Goal: Entertainment & Leisure: Consume media (video, audio)

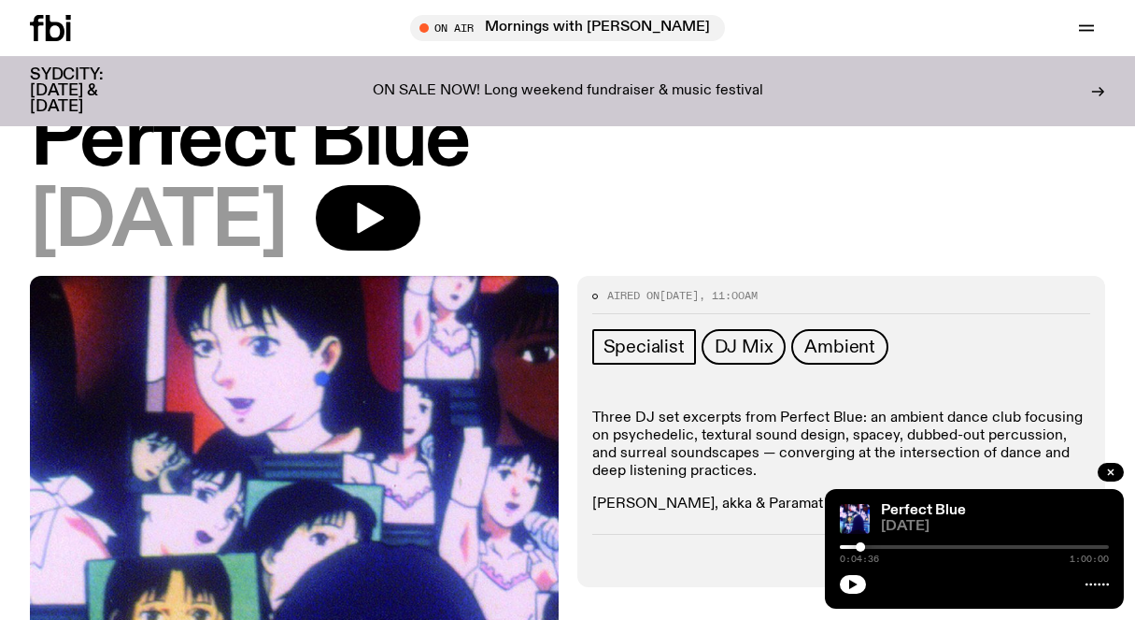
scroll to position [55, 0]
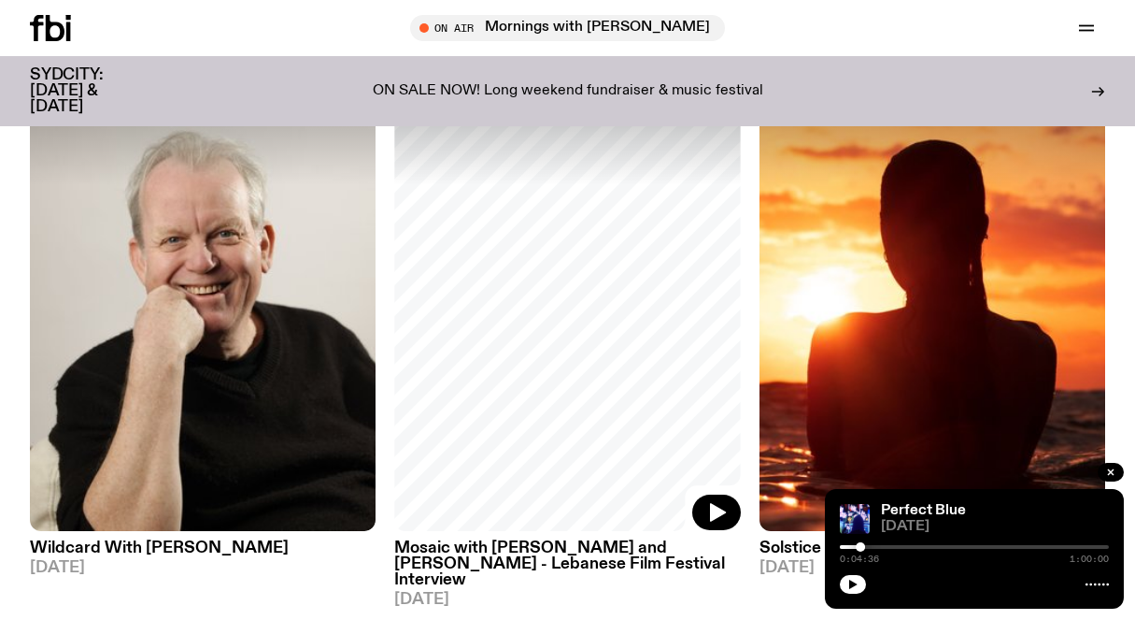
scroll to position [1024, 0]
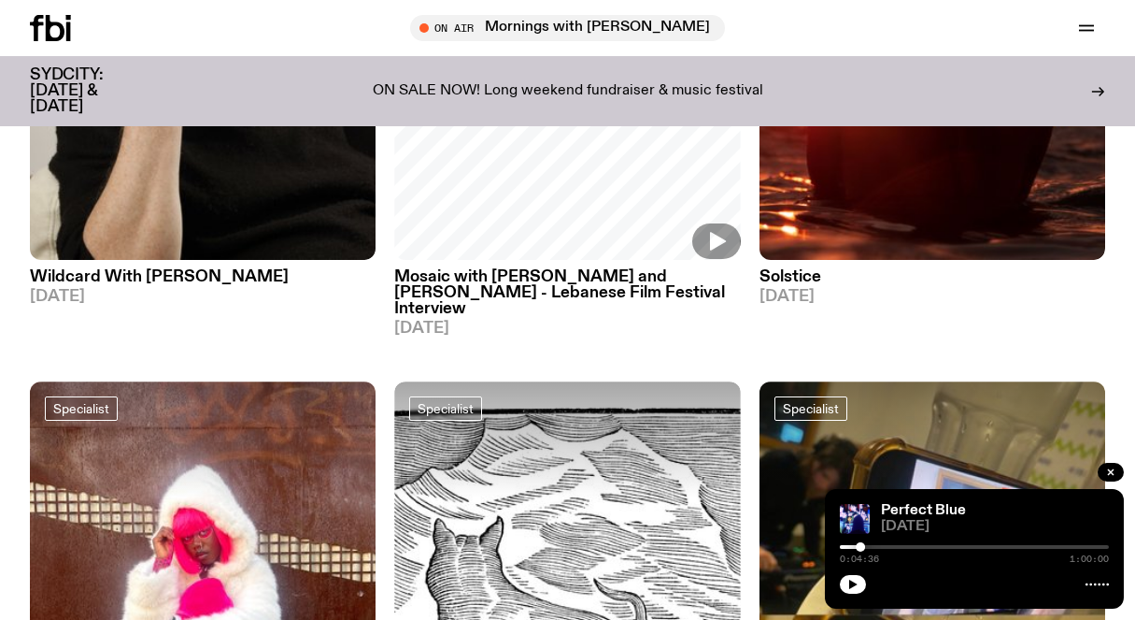
click at [482, 272] on h3 "Mosaic with [PERSON_NAME] and [PERSON_NAME] - Lebanese Film Festival Interview" at bounding box center [567, 293] width 346 height 48
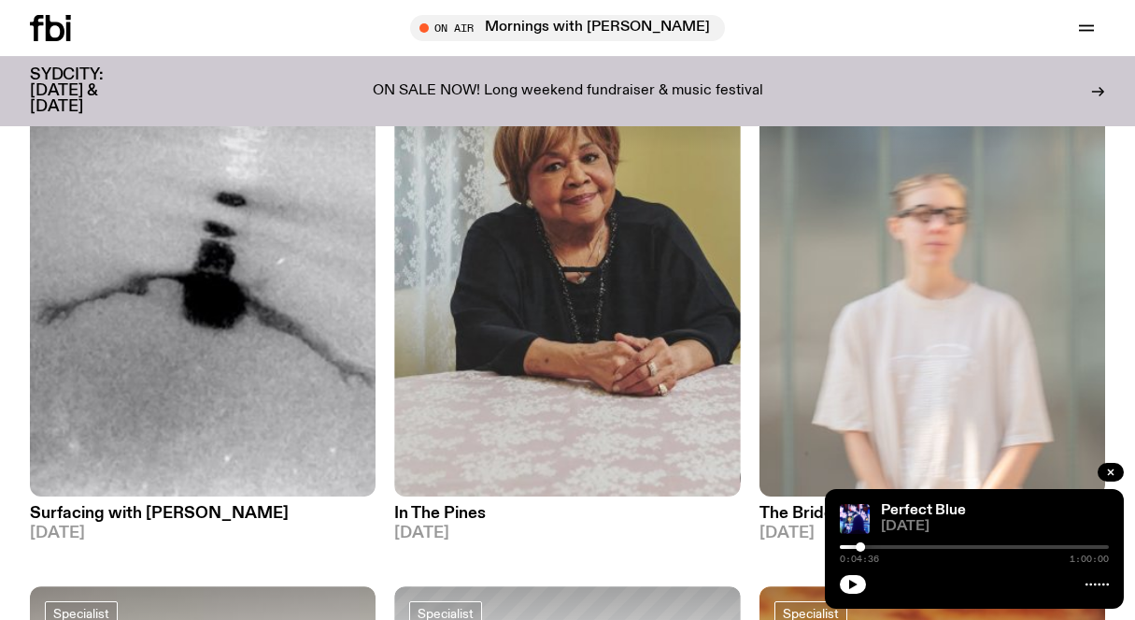
scroll to position [273, 0]
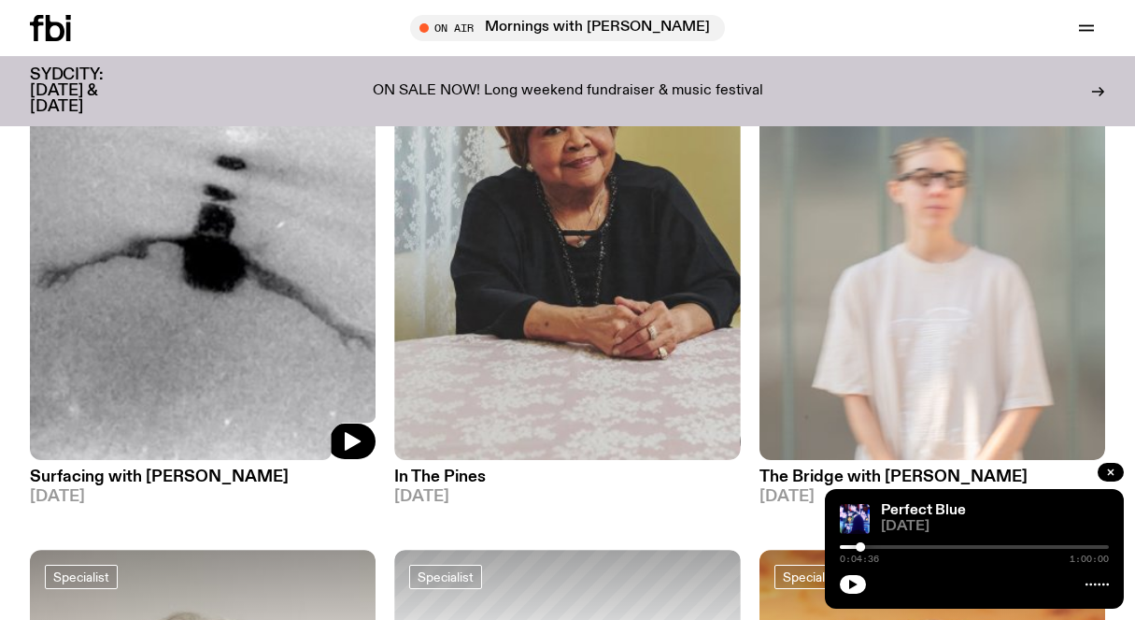
click at [162, 301] on img at bounding box center [203, 229] width 346 height 462
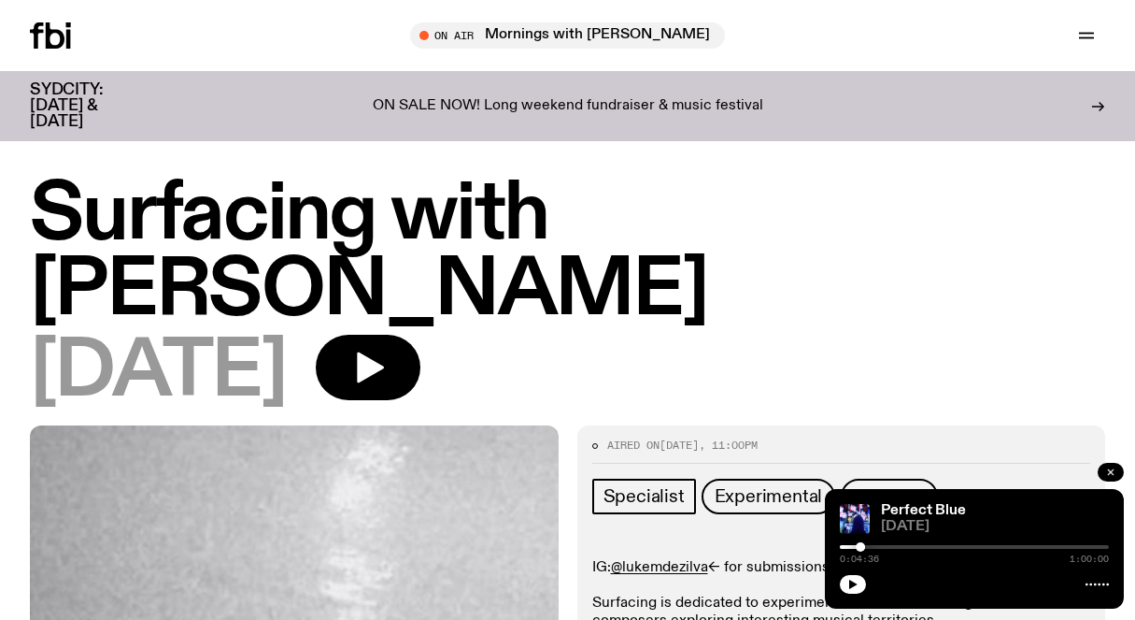
click at [1110, 470] on icon "button" at bounding box center [1111, 472] width 6 height 6
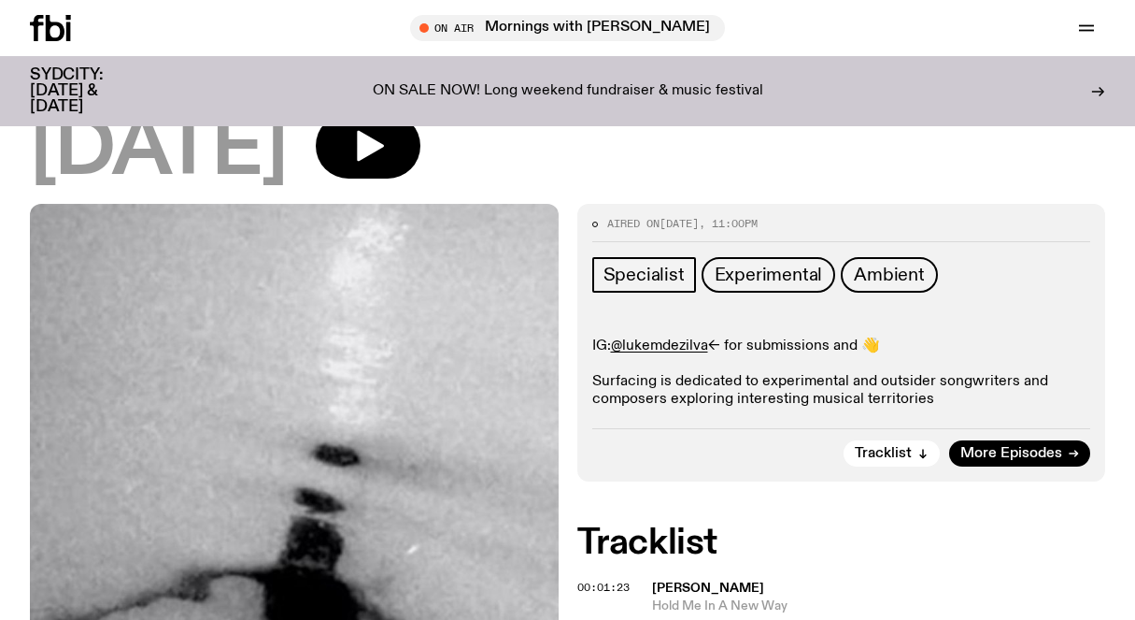
scroll to position [209, 0]
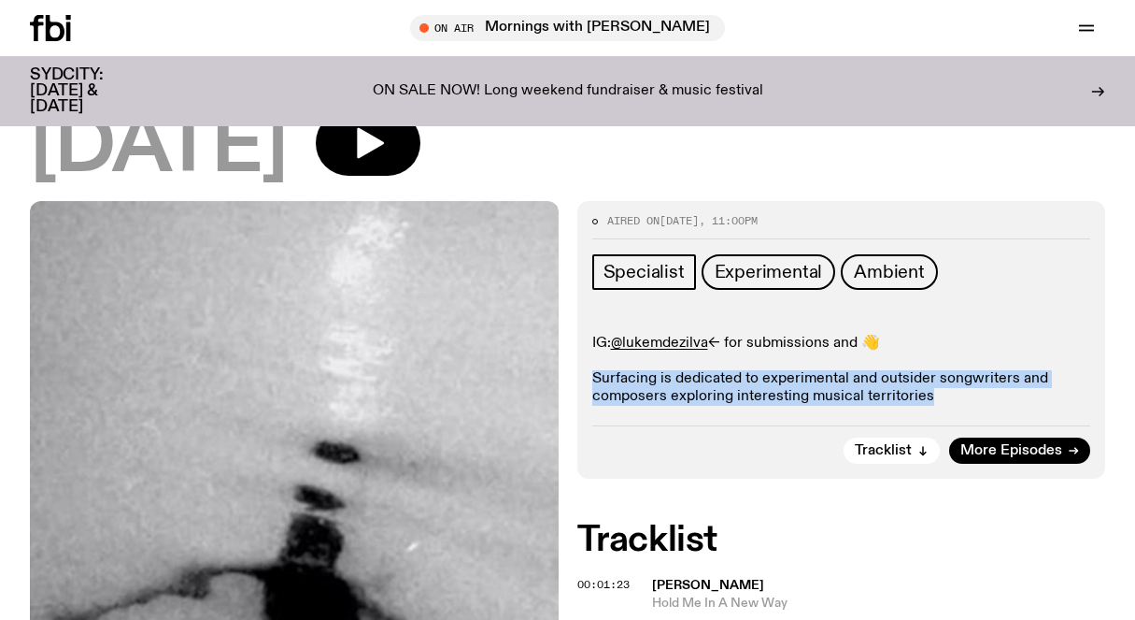
drag, startPoint x: 592, startPoint y: 298, endPoint x: 975, endPoint y: 331, distance: 384.6
click at [975, 335] on div "IG: @lukemdezilva <- for submissions and 👋 Surfacing is dedicated to experiment…" at bounding box center [842, 371] width 499 height 73
copy p "Surfacing is dedicated to experimental and outsider songwriters and composers e…"
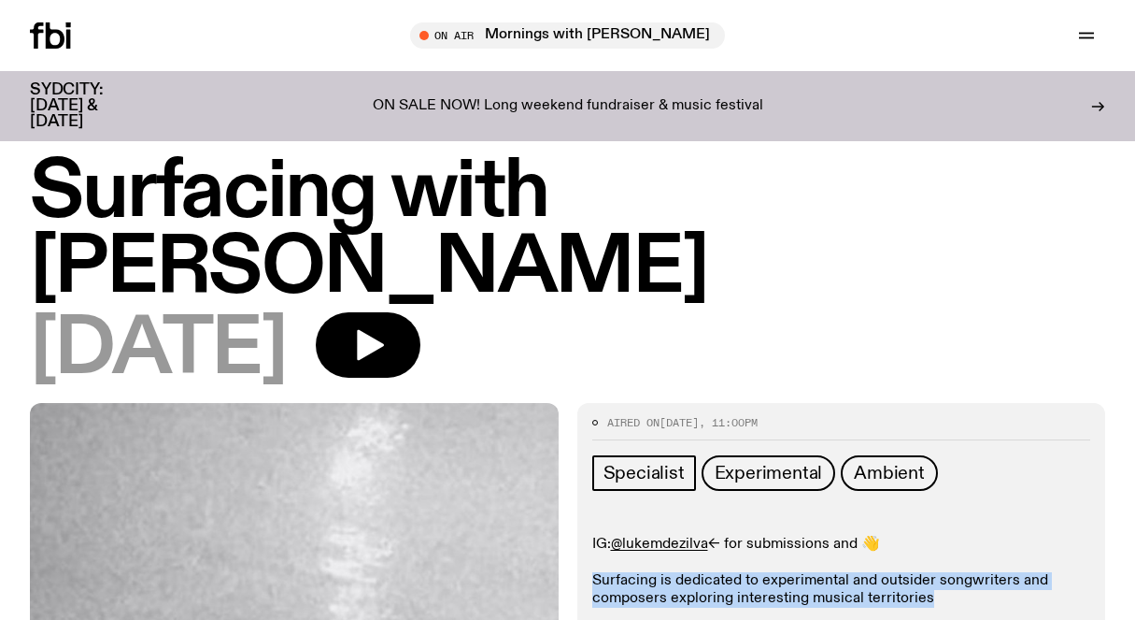
scroll to position [0, 0]
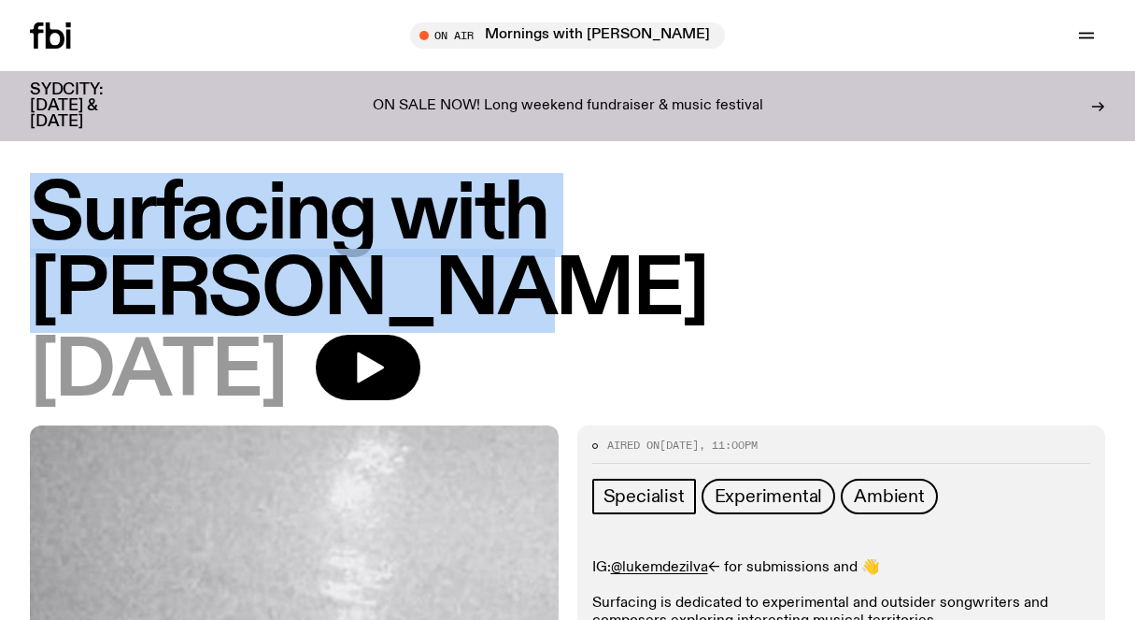
drag, startPoint x: 37, startPoint y: 182, endPoint x: 1122, endPoint y: 192, distance: 1085.1
click at [1122, 192] on div "Surfacing with [PERSON_NAME] [DATE]" at bounding box center [567, 302] width 1135 height 248
copy h1 "Surfacing with [PERSON_NAME]"
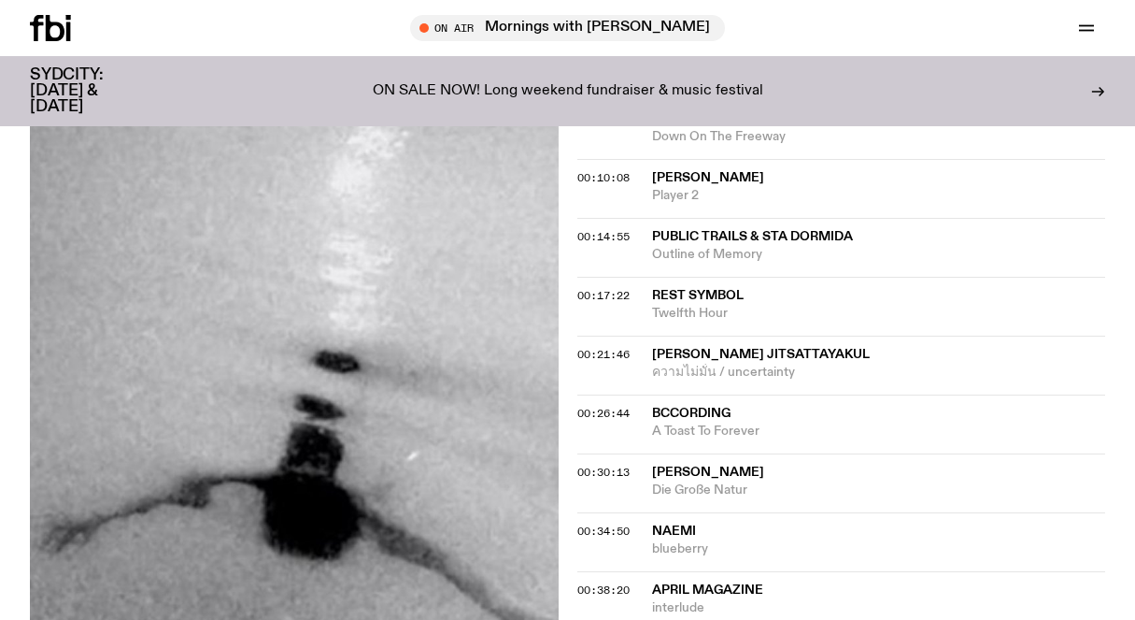
scroll to position [750, 0]
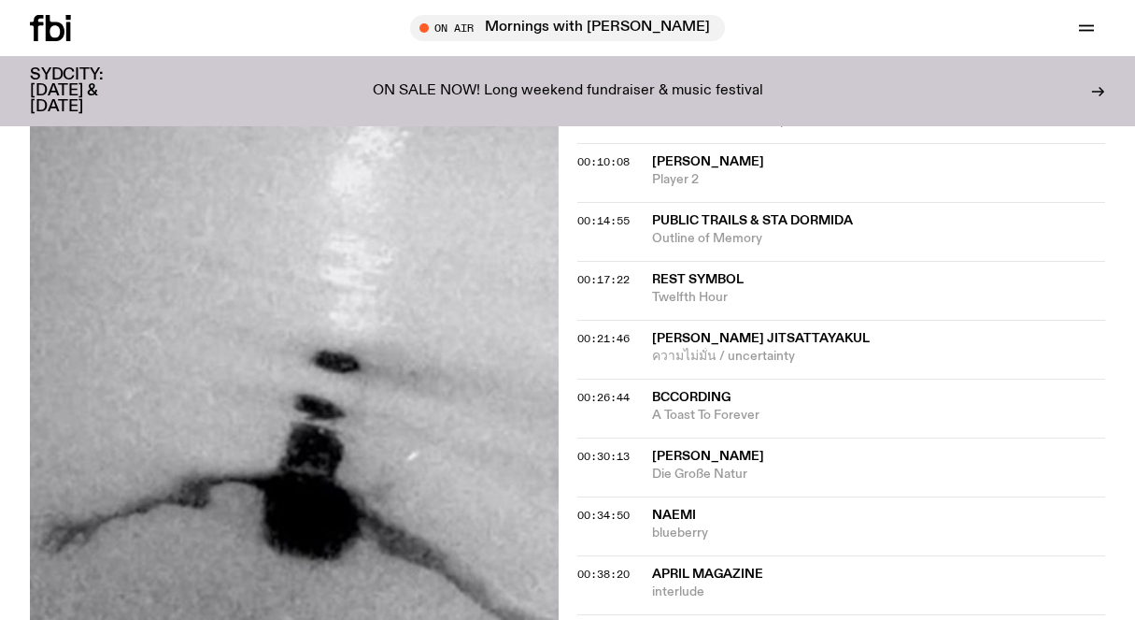
click at [571, 494] on div "Aired on [DATE] 11:00pm Specialist Experimental Ambient IG: @lukemdezilva <- fo…" at bounding box center [567, 411] width 1135 height 1502
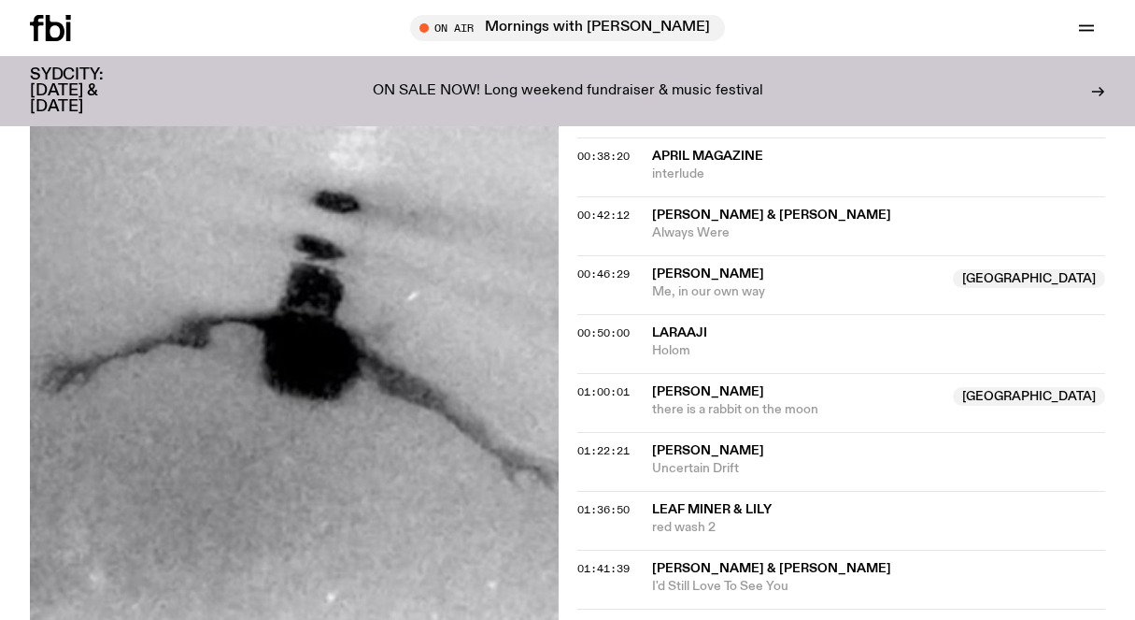
scroll to position [1210, 0]
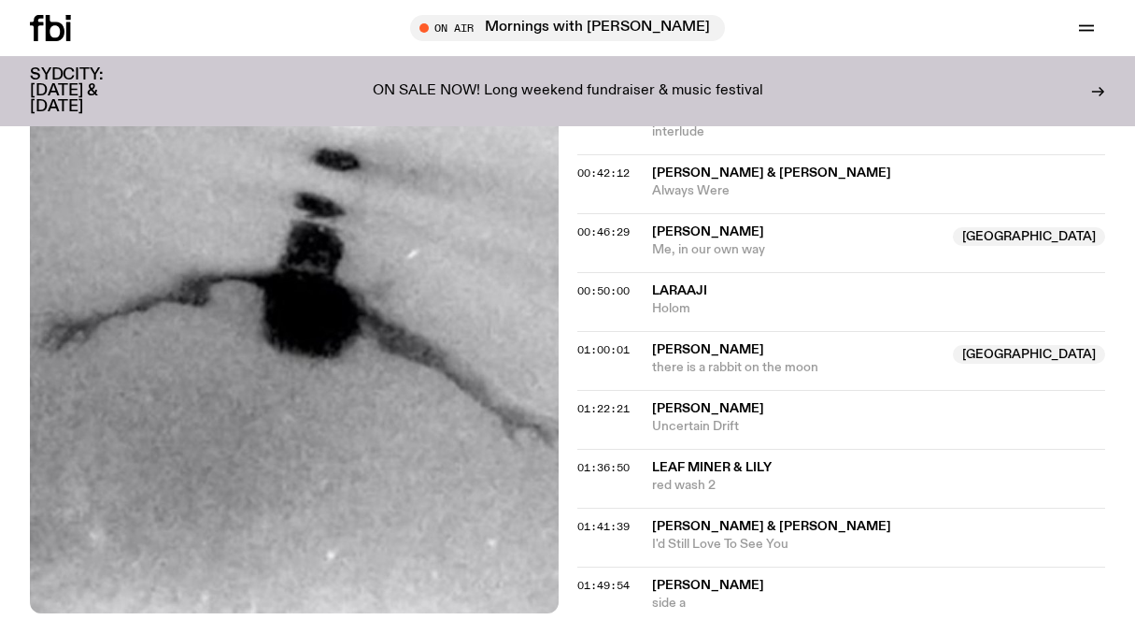
click at [585, 519] on span "01:41:39" at bounding box center [604, 526] width 52 height 15
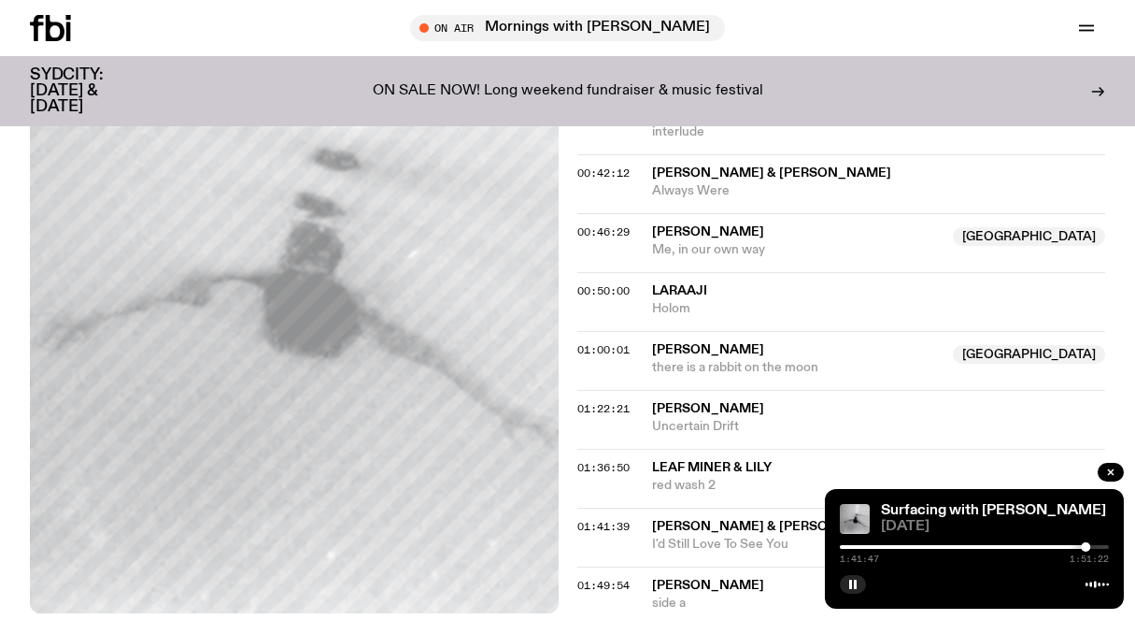
click at [1076, 548] on div at bounding box center [951, 547] width 269 height 4
click at [1068, 546] on div at bounding box center [941, 547] width 269 height 4
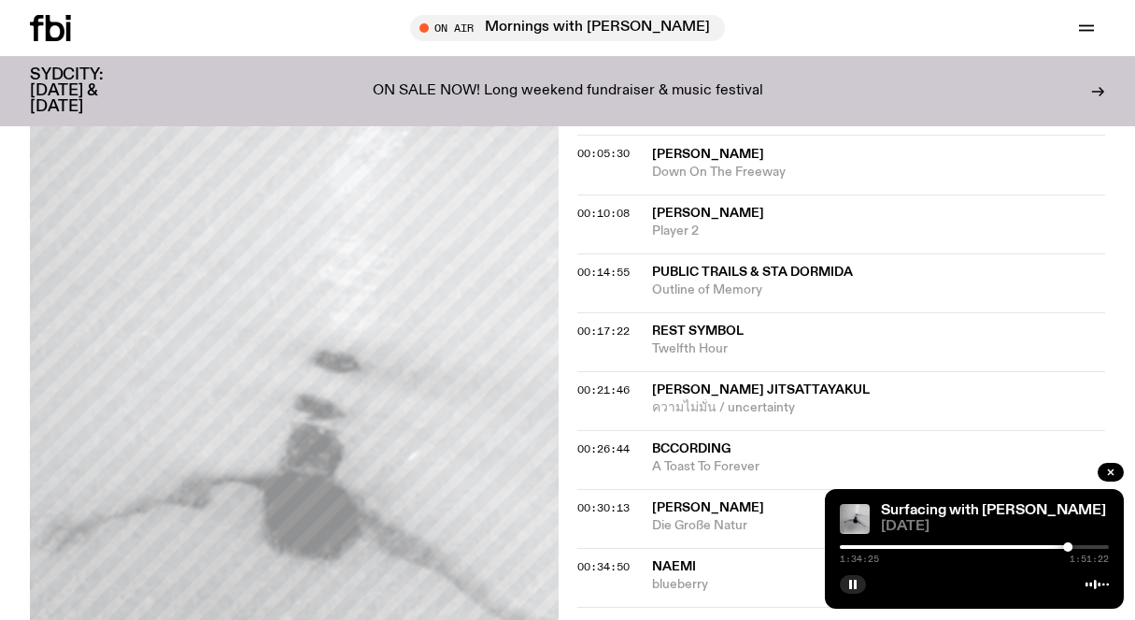
scroll to position [660, 0]
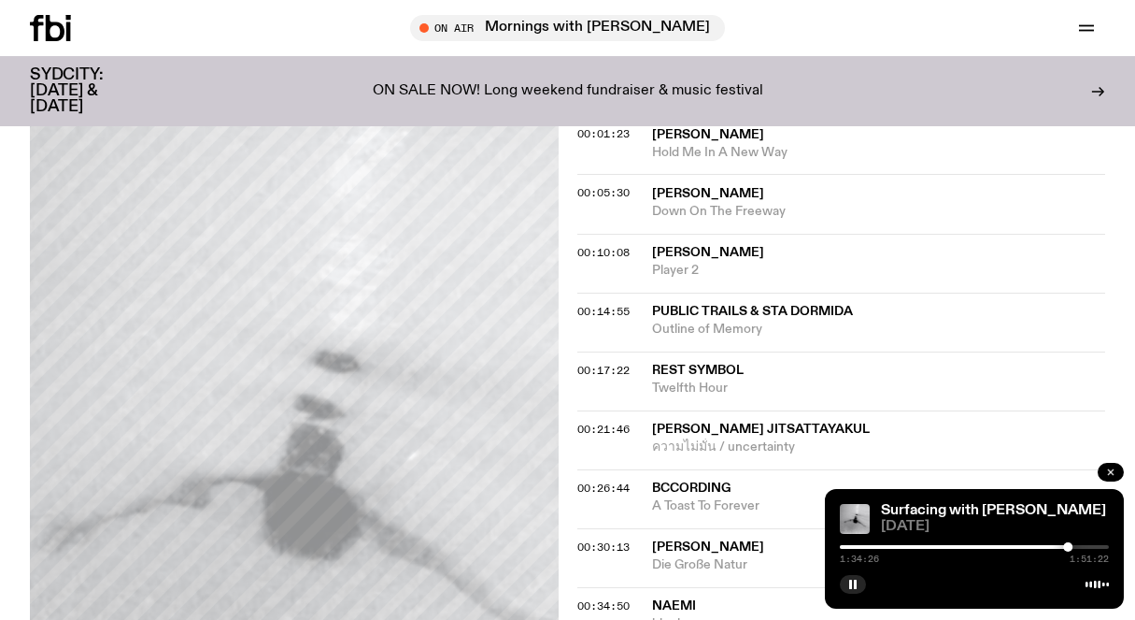
click at [1112, 467] on icon "button" at bounding box center [1111, 471] width 11 height 11
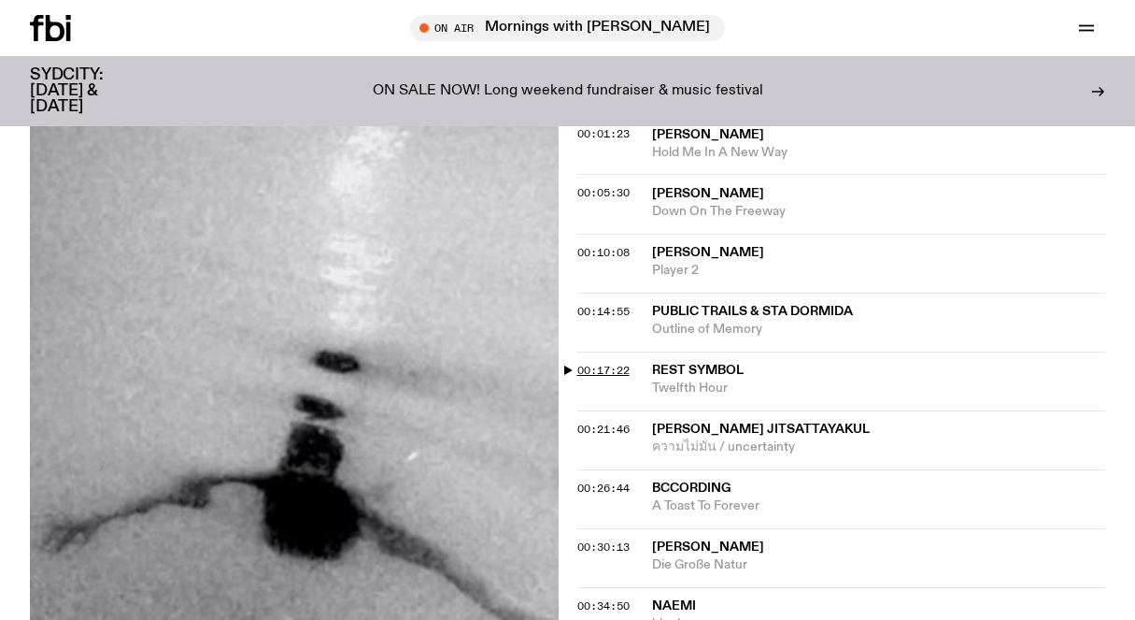
click at [584, 363] on span "00:17:22" at bounding box center [604, 370] width 52 height 15
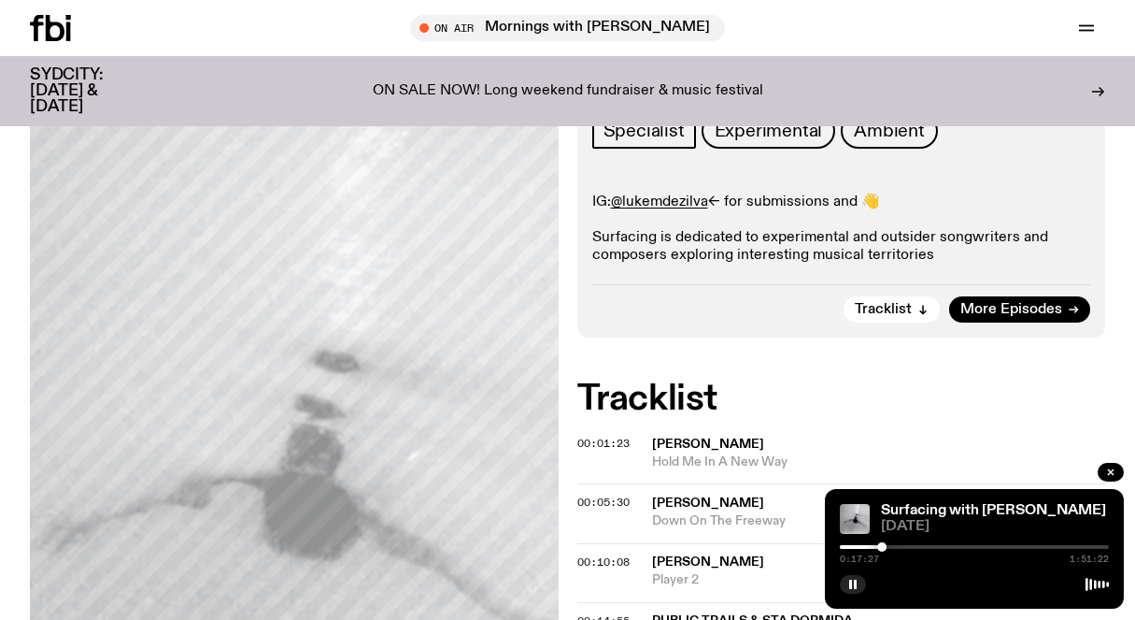
scroll to position [417, 0]
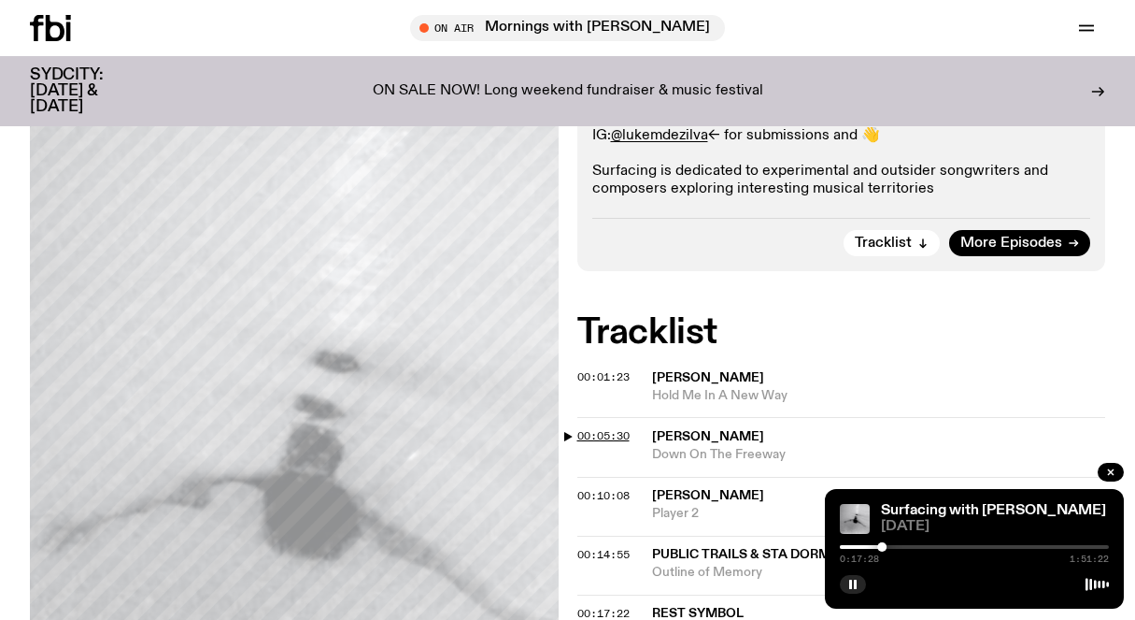
click at [583, 428] on span "00:05:30" at bounding box center [604, 435] width 52 height 15
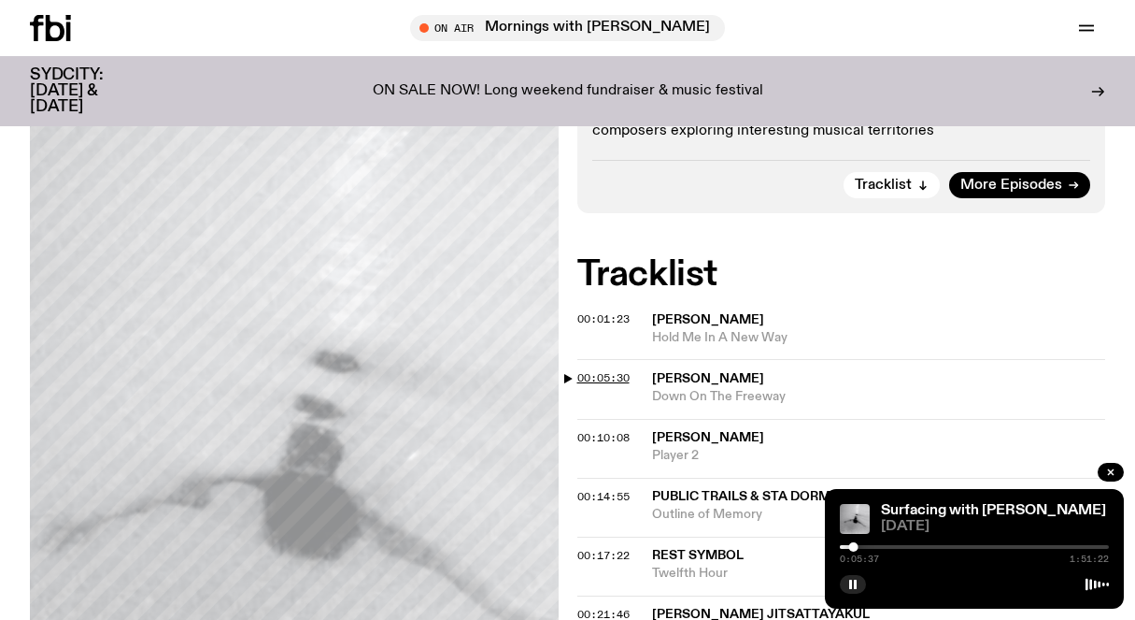
scroll to position [482, 0]
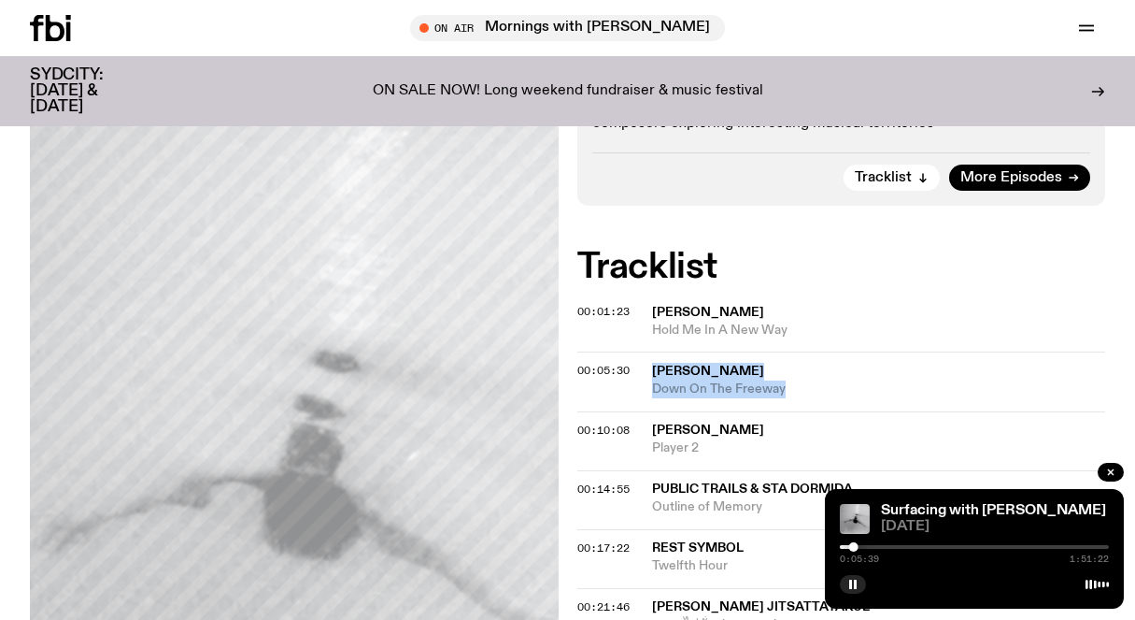
drag, startPoint x: 811, startPoint y: 314, endPoint x: 652, endPoint y: 282, distance: 162.0
click at [652, 411] on div "00:05:30 [PERSON_NAME] Down On The Freeway" at bounding box center [842, 440] width 529 height 59
copy div "[PERSON_NAME] Down On The Freeway"
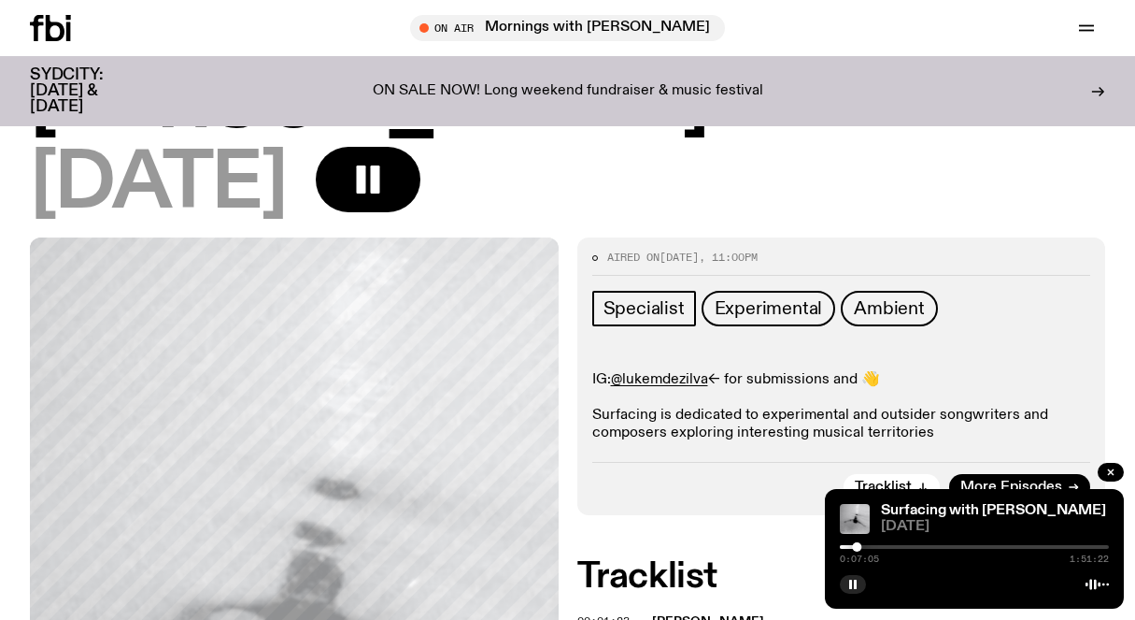
scroll to position [0, 0]
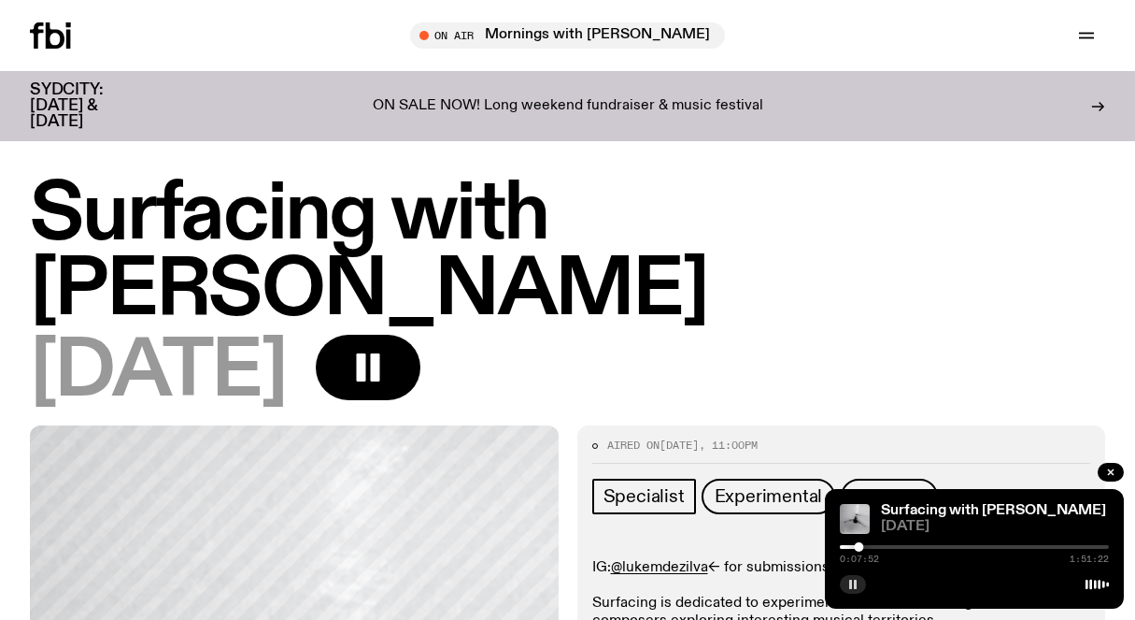
click at [848, 589] on icon "button" at bounding box center [853, 583] width 11 height 11
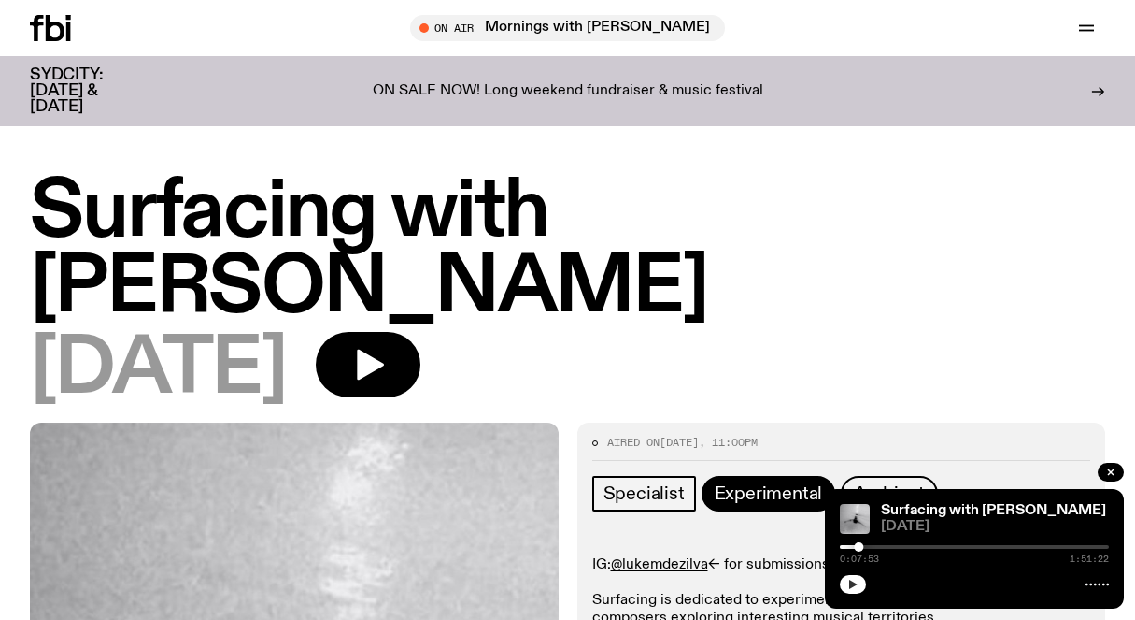
scroll to position [788, 0]
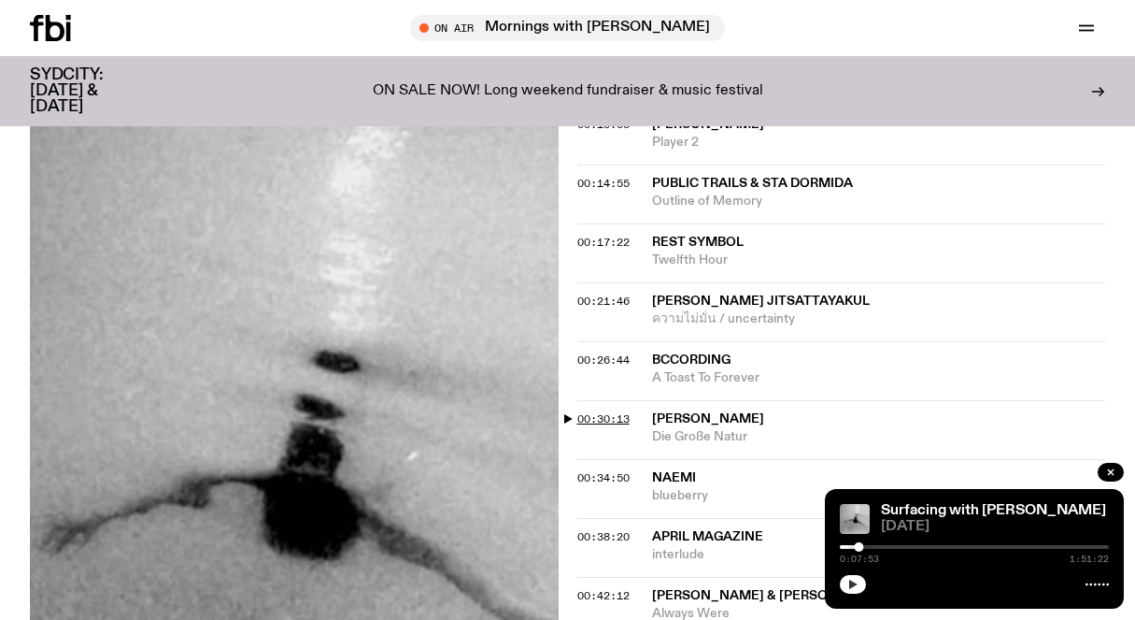
click at [586, 411] on span "00:30:13" at bounding box center [604, 418] width 52 height 15
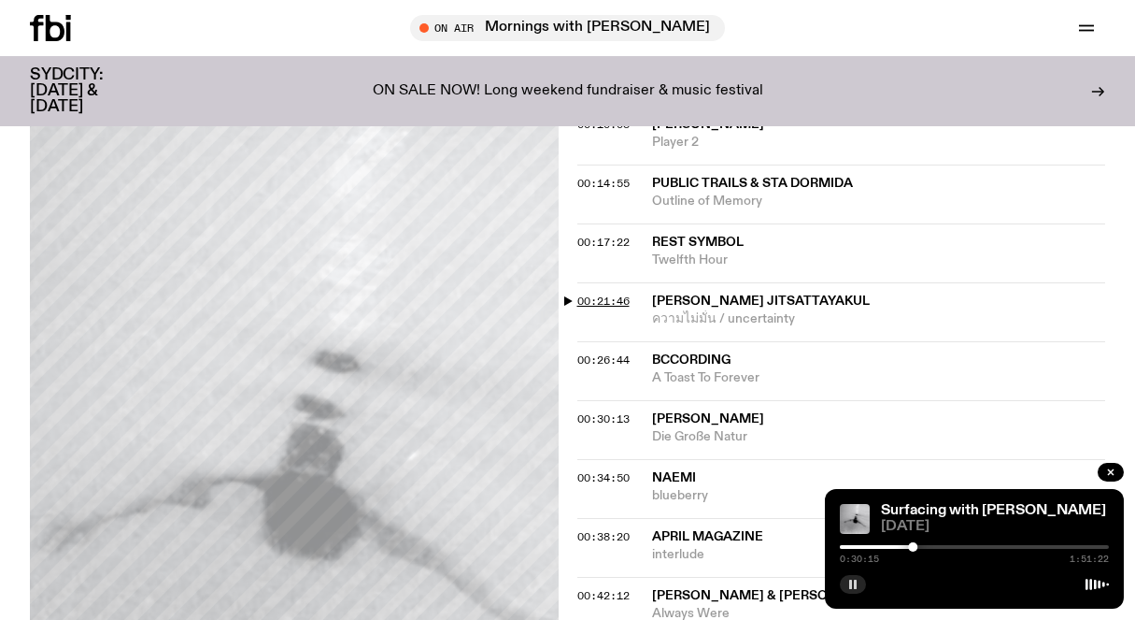
click at [614, 293] on span "00:21:46" at bounding box center [604, 300] width 52 height 15
click at [851, 590] on button "button" at bounding box center [853, 584] width 26 height 19
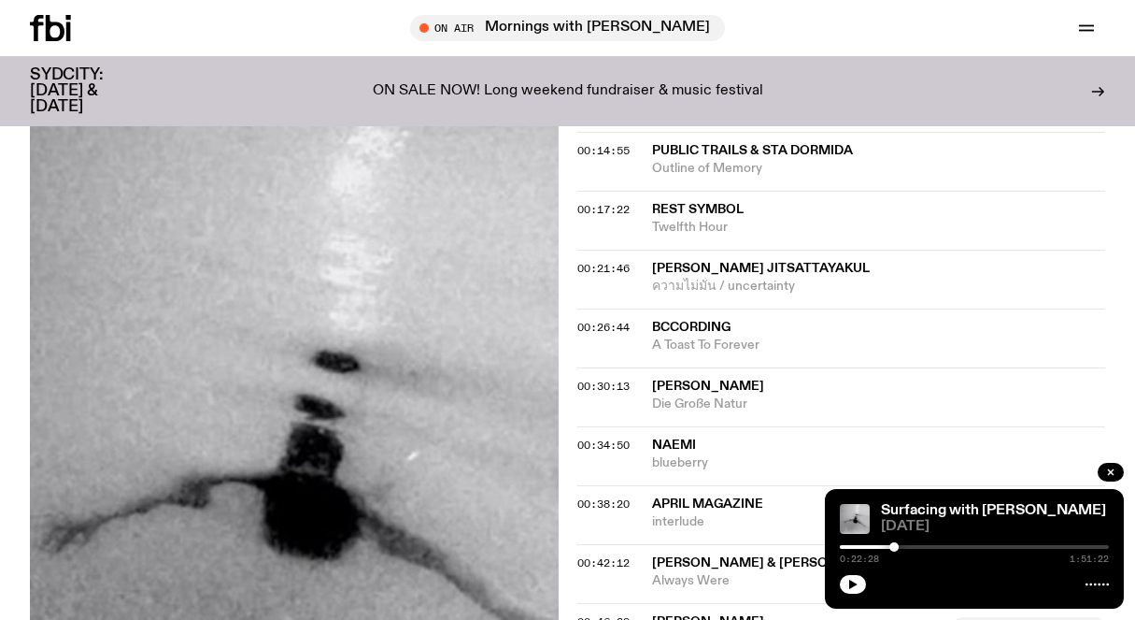
scroll to position [819, 0]
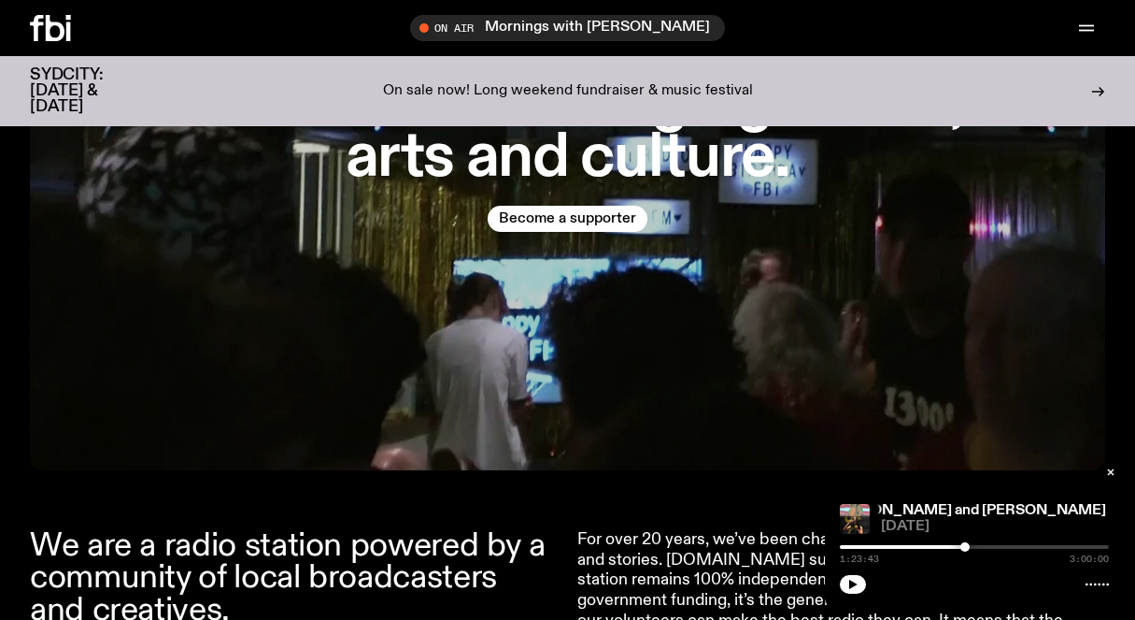
scroll to position [328, 0]
